Goal: Communication & Community: Answer question/provide support

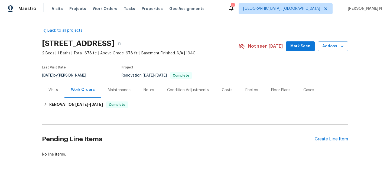
click at [105, 91] on div "Maintenance" at bounding box center [119, 90] width 36 height 16
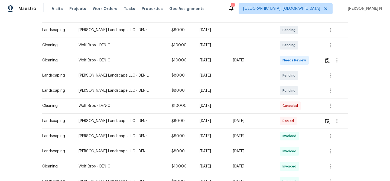
scroll to position [95, 0]
click at [325, 120] on img "button" at bounding box center [327, 120] width 5 height 5
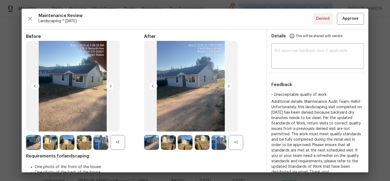
click at [236, 141] on div "+1" at bounding box center [235, 142] width 15 height 15
click at [119, 147] on div "+1" at bounding box center [117, 142] width 15 height 15
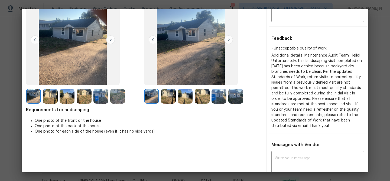
scroll to position [31, 0]
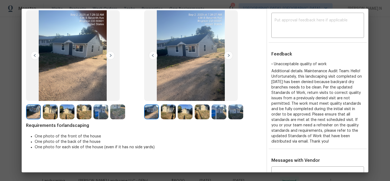
click at [168, 111] on img at bounding box center [168, 112] width 15 height 15
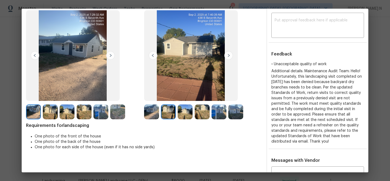
click at [168, 112] on img at bounding box center [168, 112] width 15 height 15
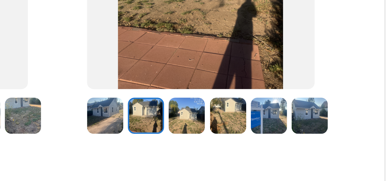
scroll to position [60, 0]
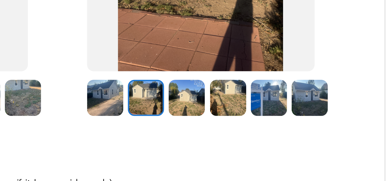
click at [186, 80] on img at bounding box center [185, 82] width 15 height 15
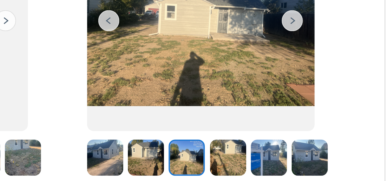
scroll to position [37, 0]
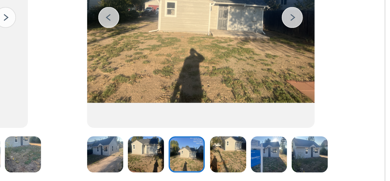
click at [202, 108] on img at bounding box center [202, 105] width 15 height 15
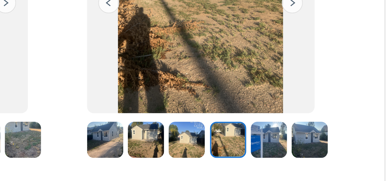
scroll to position [50, 0]
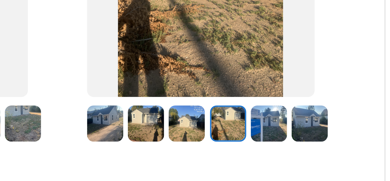
click at [234, 89] on img at bounding box center [235, 92] width 15 height 15
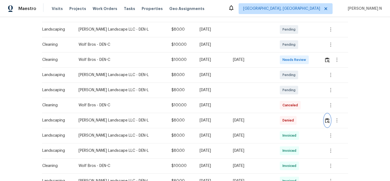
scroll to position [0, 0]
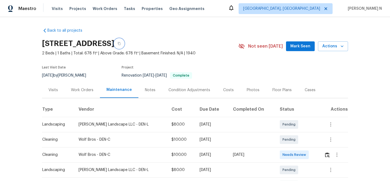
click at [121, 44] on icon "button" at bounding box center [119, 43] width 3 height 3
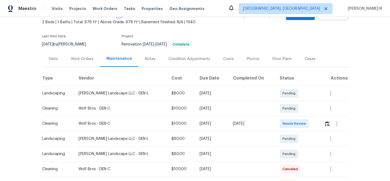
scroll to position [75, 0]
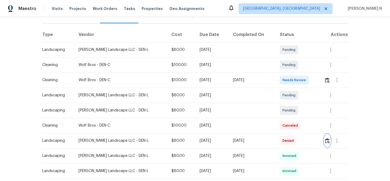
click at [326, 140] on img "button" at bounding box center [327, 140] width 5 height 5
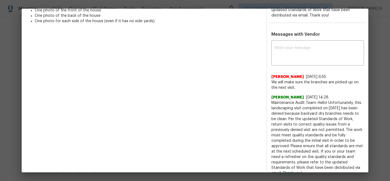
scroll to position [159, 0]
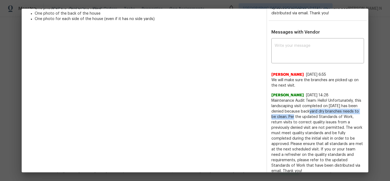
drag, startPoint x: 311, startPoint y: 111, endPoint x: 292, endPoint y: 117, distance: 19.7
click at [292, 117] on span "Maintenance Audit Team: Hello! Unfortunately, this landscaping visit completed …" at bounding box center [317, 136] width 93 height 76
copy span "backyard dry branches needs to be clean."
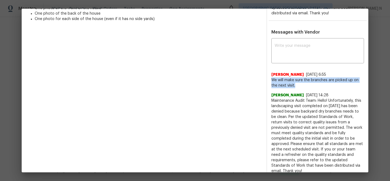
drag, startPoint x: 272, startPoint y: 80, endPoint x: 295, endPoint y: 84, distance: 23.5
click at [295, 84] on span "We will make sure the branches are picked up on the next visit." at bounding box center [317, 82] width 93 height 11
copy span "We will make sure the branches are picked up on the next visit."
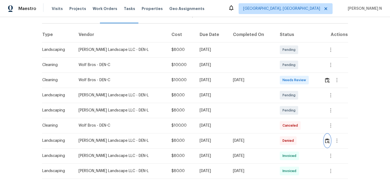
scroll to position [0, 0]
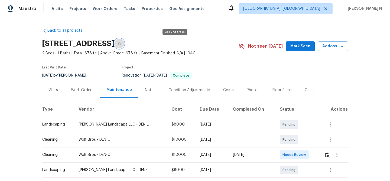
click at [121, 44] on icon "button" at bounding box center [119, 43] width 3 height 3
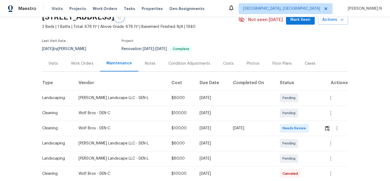
scroll to position [111, 0]
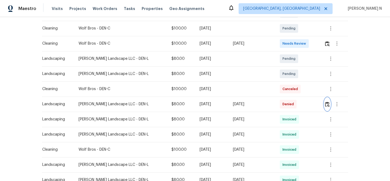
click at [326, 105] on img "button" at bounding box center [327, 104] width 5 height 5
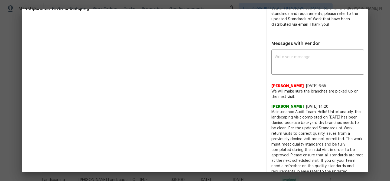
scroll to position [159, 0]
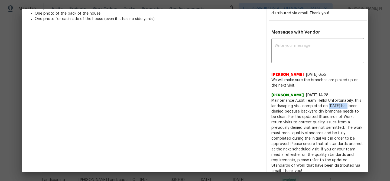
drag, startPoint x: 328, startPoint y: 106, endPoint x: 348, endPoint y: 106, distance: 20.1
click at [348, 106] on span "Maintenance Audit Team: Hello! Unfortunately, this landscaping visit completed …" at bounding box center [317, 136] width 93 height 76
copy span "[DATE]"
drag, startPoint x: 311, startPoint y: 111, endPoint x: 292, endPoint y: 119, distance: 20.0
click at [292, 119] on span "Maintenance Audit Team: Hello! Unfortunately, this landscaping visit completed …" at bounding box center [317, 136] width 93 height 76
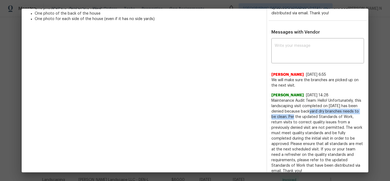
copy span "backyard dry branches needs to be clean."
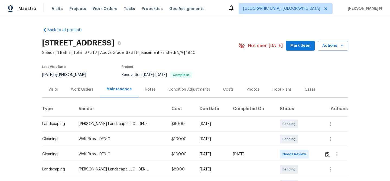
scroll to position [0, 0]
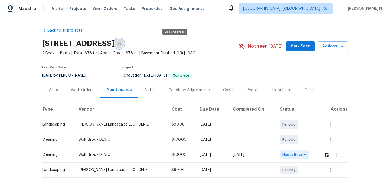
click at [124, 47] on button "button" at bounding box center [119, 44] width 10 height 10
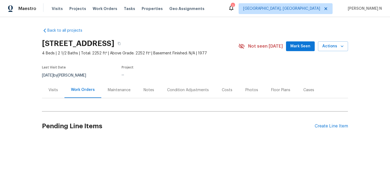
click at [117, 93] on div "Maintenance" at bounding box center [119, 90] width 36 height 16
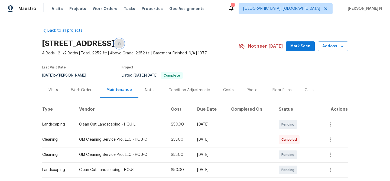
click at [121, 45] on icon "button" at bounding box center [119, 43] width 3 height 3
click at [124, 41] on button "button" at bounding box center [119, 44] width 10 height 10
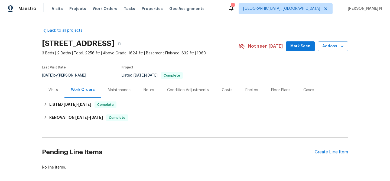
click at [121, 93] on div "Maintenance" at bounding box center [119, 90] width 23 height 5
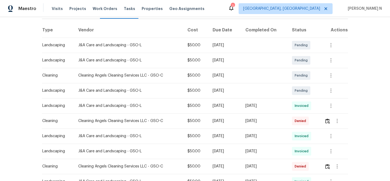
scroll to position [80, 0]
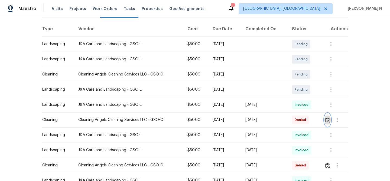
click at [329, 121] on img "button" at bounding box center [327, 120] width 5 height 5
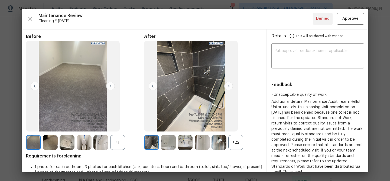
click at [238, 143] on div "+22" at bounding box center [235, 142] width 15 height 15
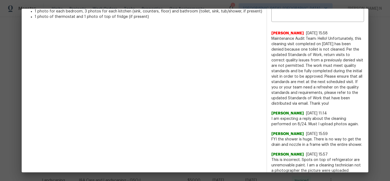
scroll to position [122, 0]
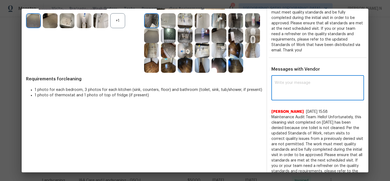
click at [301, 81] on textarea at bounding box center [318, 88] width 86 height 15
paste textarea "Maintenance Audit Team: Hello! As per our updated SWO the photos must be upload…"
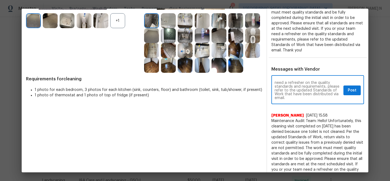
scroll to position [0, 0]
type textarea "Maintenance Audit Team: Hello! As per our updated SWO the photos must be upload…"
click at [351, 88] on span "Post" at bounding box center [352, 90] width 9 height 7
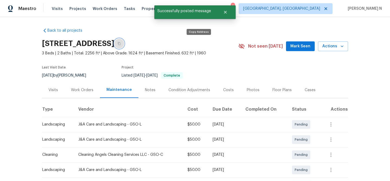
click at [121, 45] on icon "button" at bounding box center [119, 43] width 3 height 3
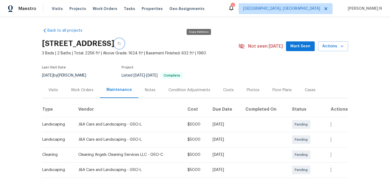
click at [121, 44] on icon "button" at bounding box center [119, 43] width 3 height 3
